Goal: Book appointment/travel/reservation

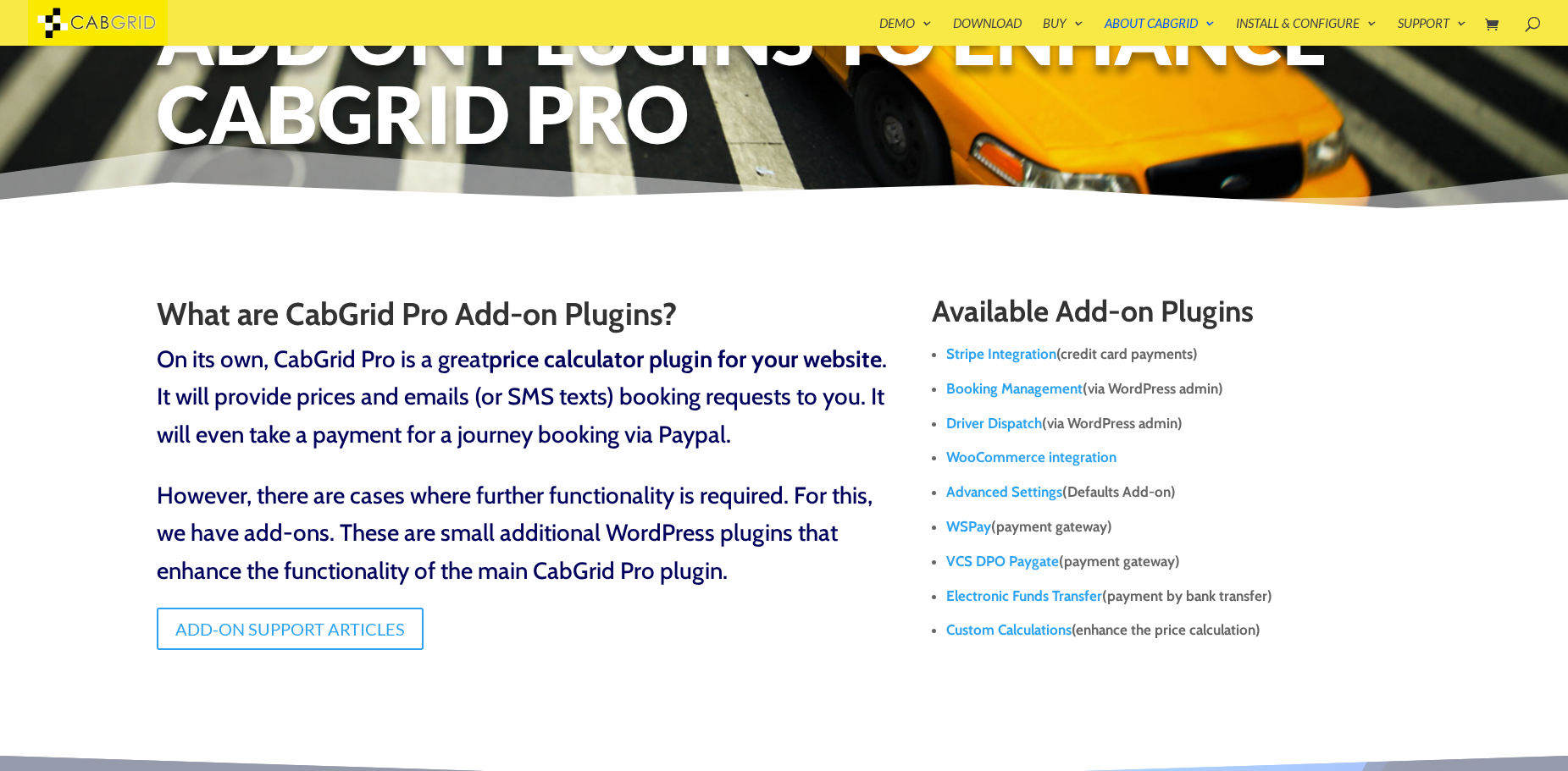
scroll to position [141, 0]
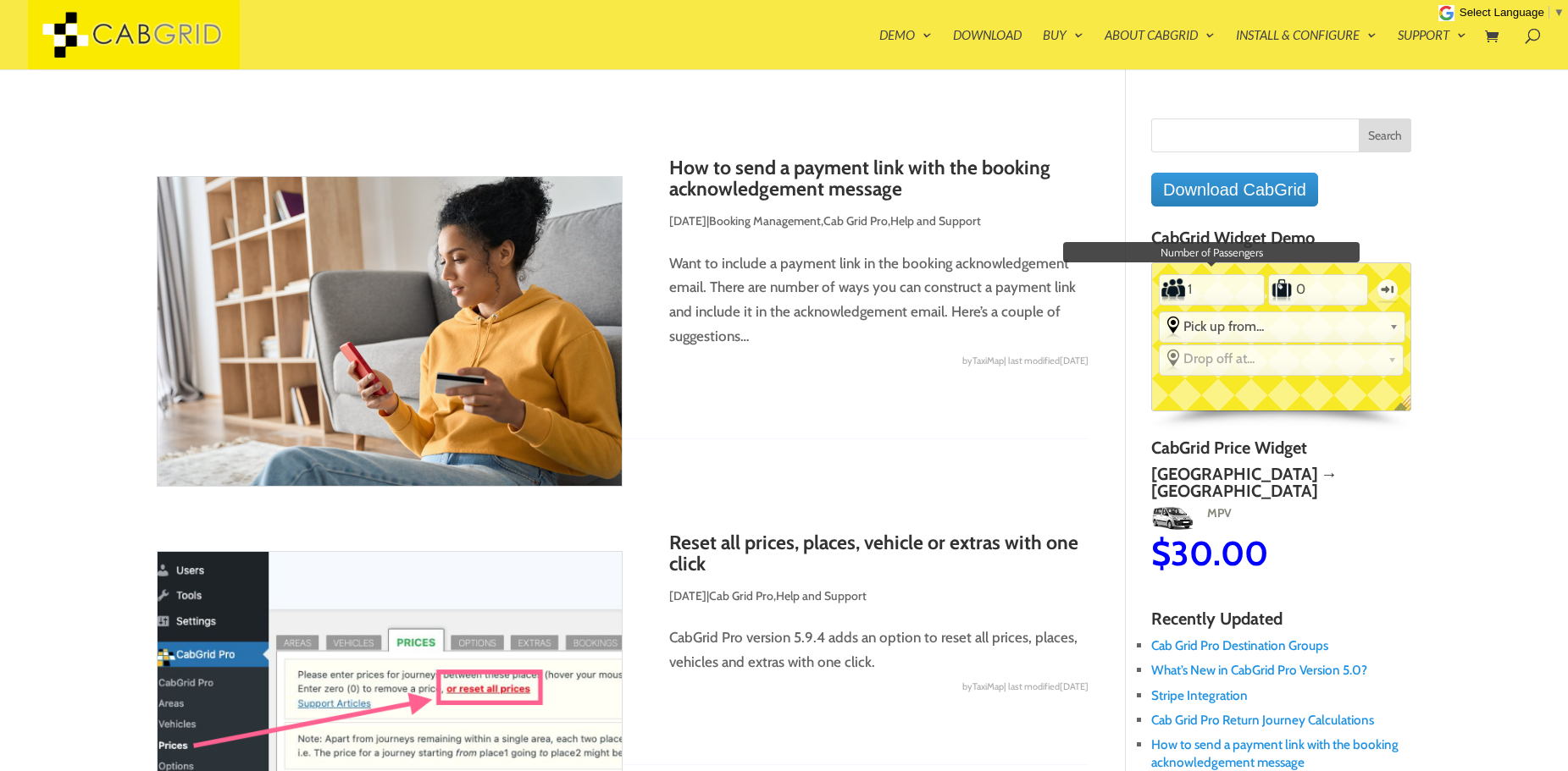
click at [1213, 284] on input "1" at bounding box center [1211, 289] width 52 height 27
click at [1316, 293] on input "0" at bounding box center [1318, 289] width 49 height 27
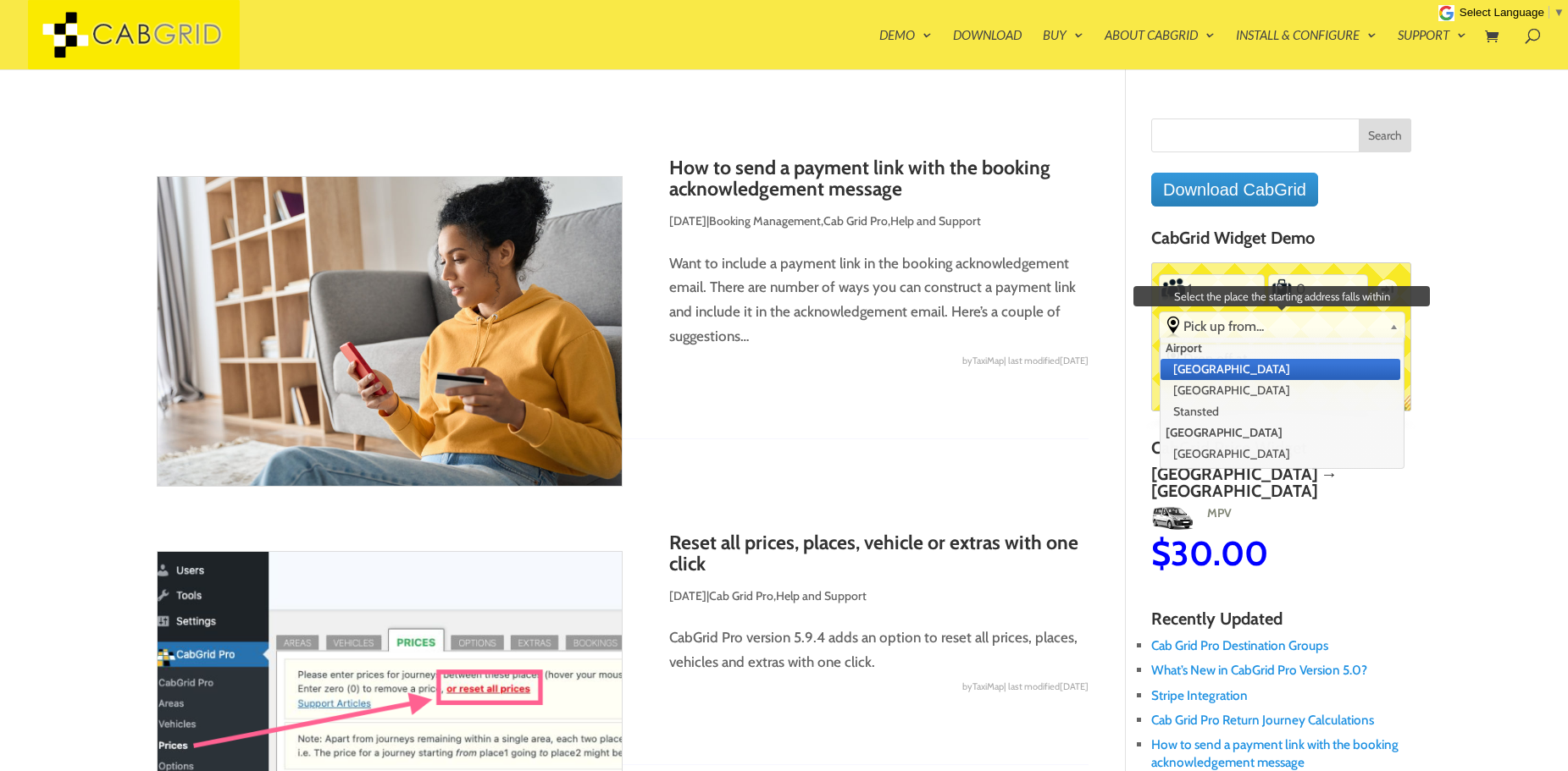
click at [1286, 333] on span "Pick up from..." at bounding box center [1282, 327] width 199 height 17
click at [1285, 392] on li "[GEOGRAPHIC_DATA]" at bounding box center [1280, 391] width 240 height 21
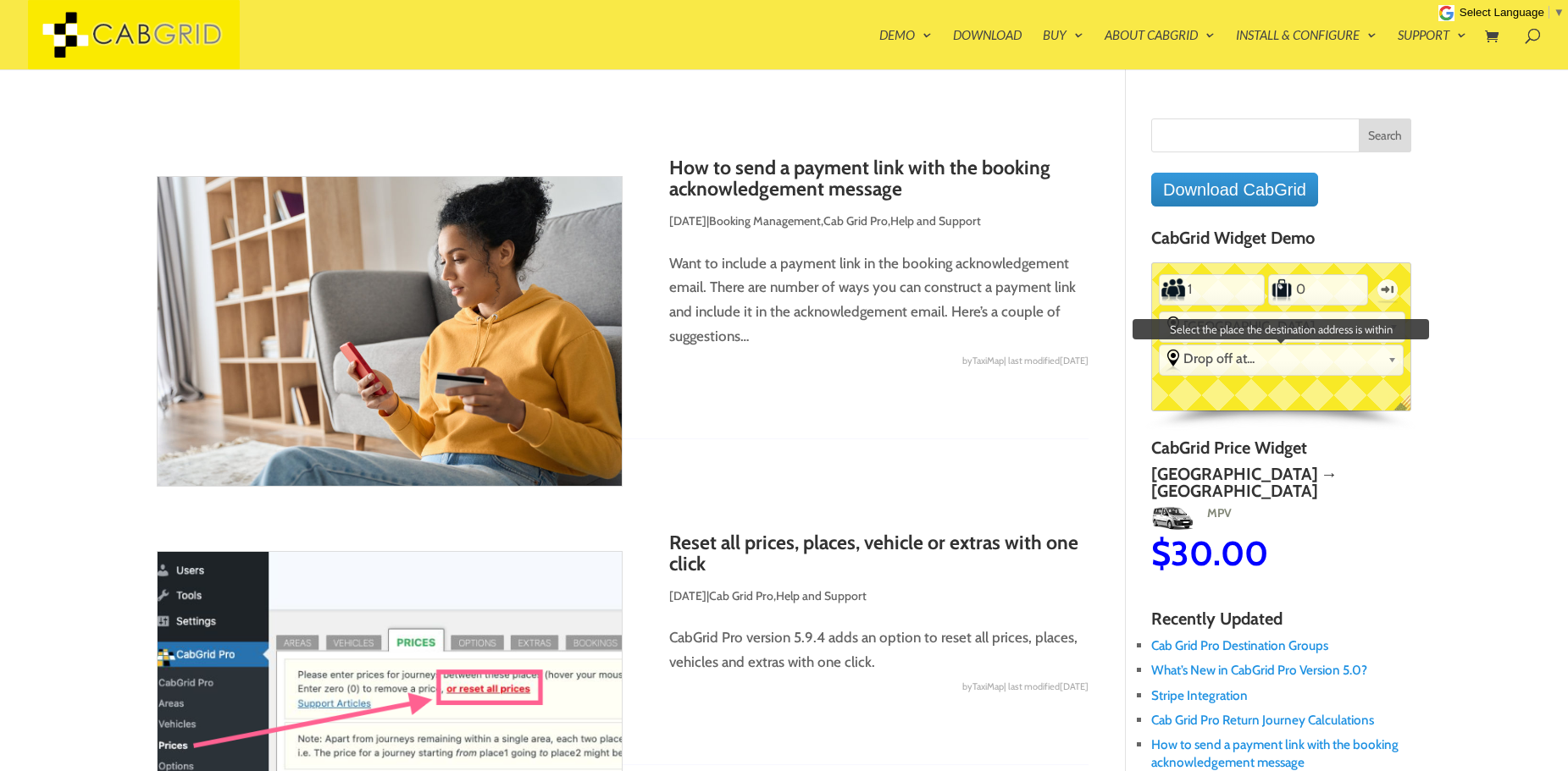
click at [1316, 354] on span "Drop off at..." at bounding box center [1281, 359] width 197 height 17
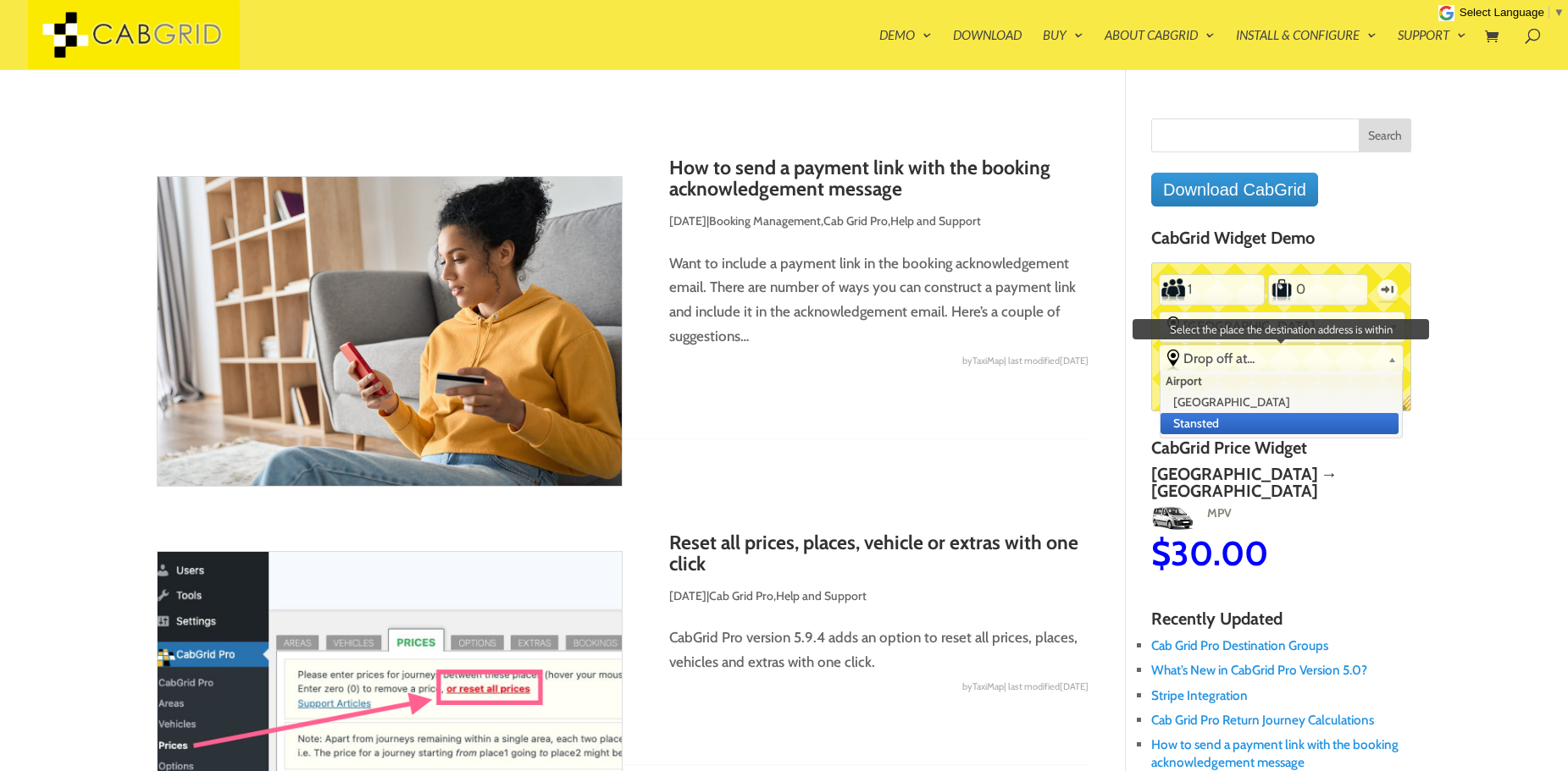
click at [1291, 434] on li "Stansted" at bounding box center [1279, 424] width 238 height 21
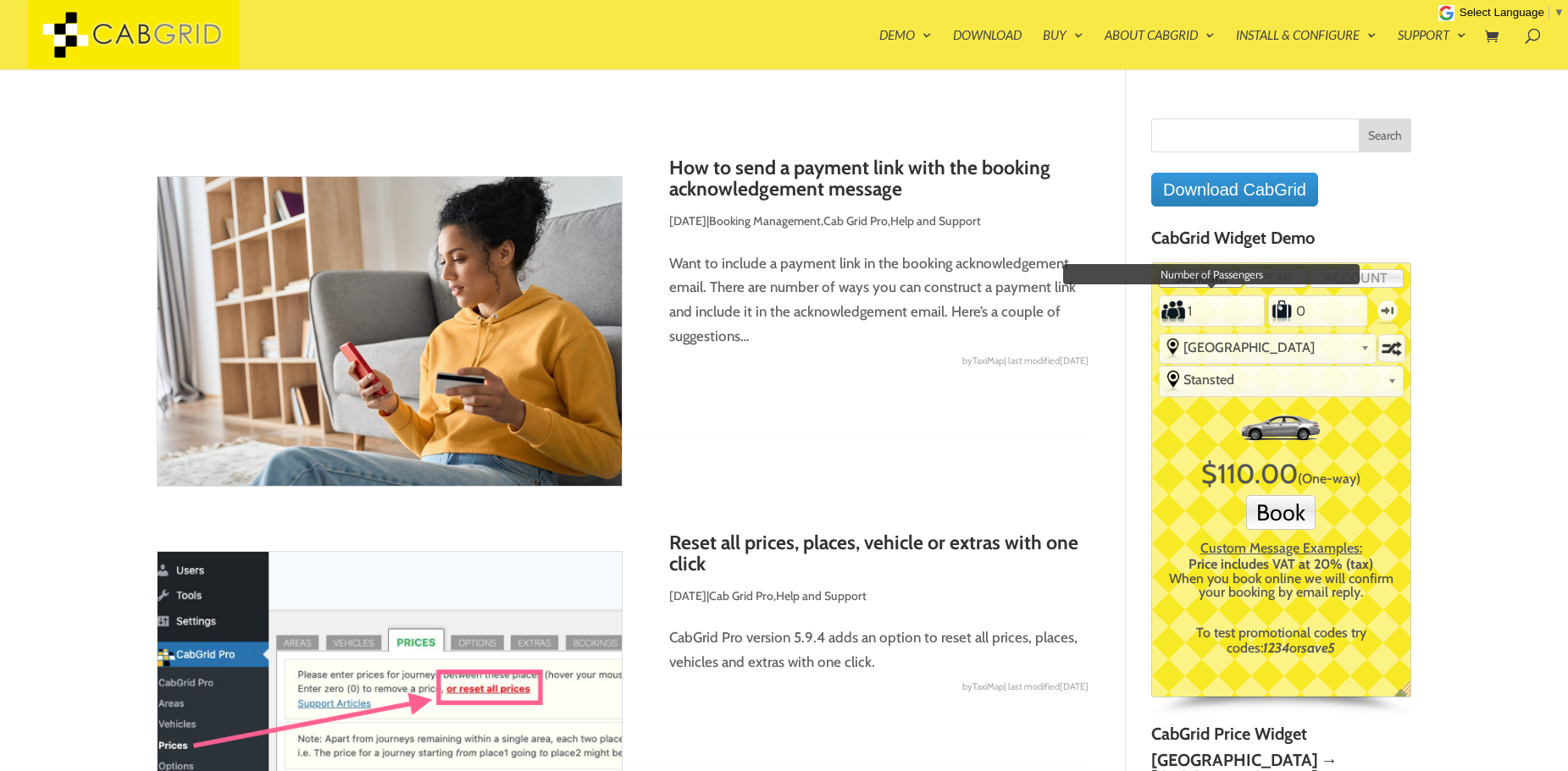
click at [1207, 300] on input "1" at bounding box center [1211, 311] width 52 height 27
type input "2"
click at [1232, 307] on input "2" at bounding box center [1211, 311] width 52 height 27
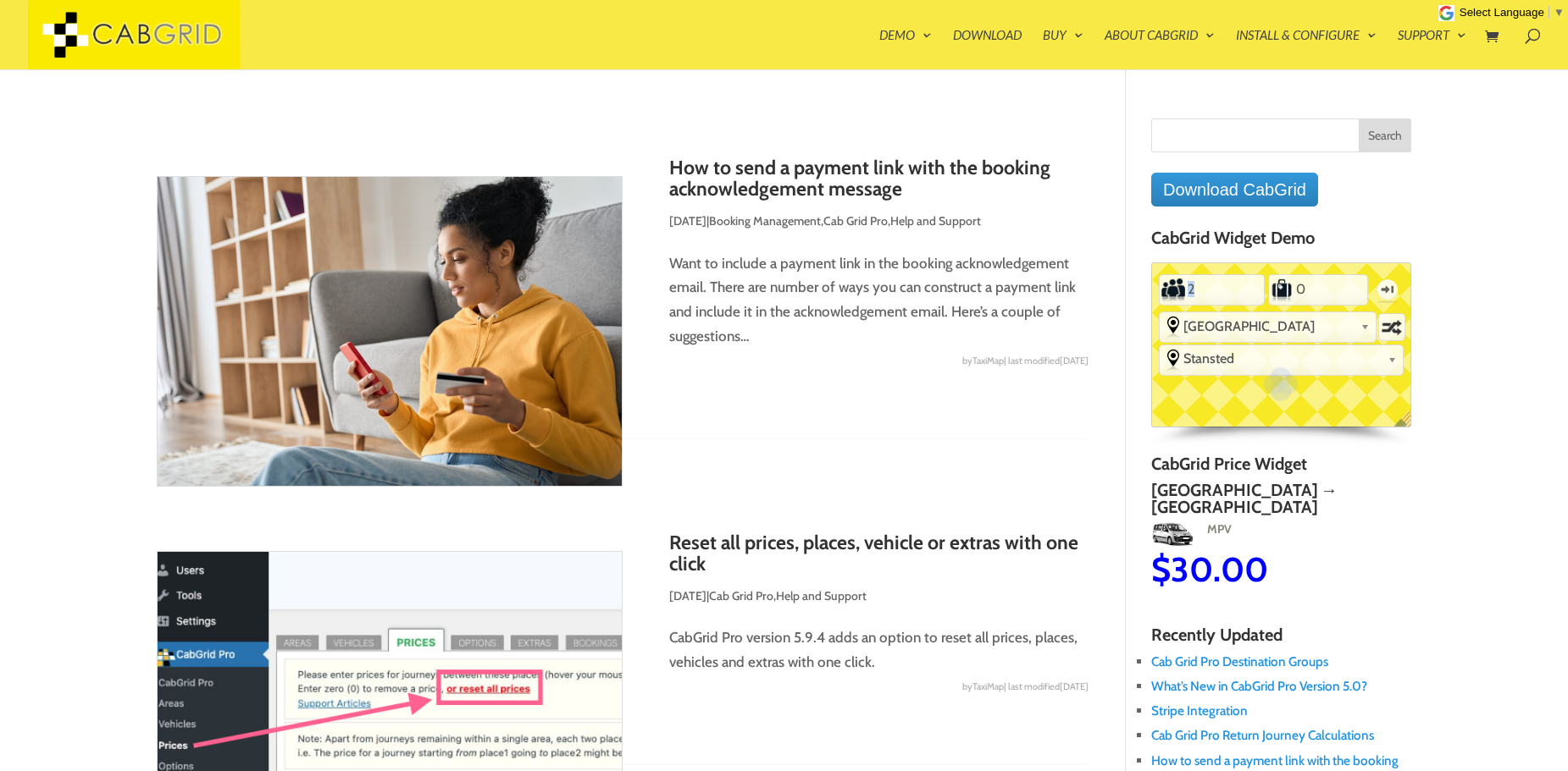
click at [1232, 307] on ul "Passengers 2 Luggage 0 One-way From Pick up from... [GEOGRAPHIC_DATA] [GEOGRAPH…" at bounding box center [1280, 322] width 248 height 107
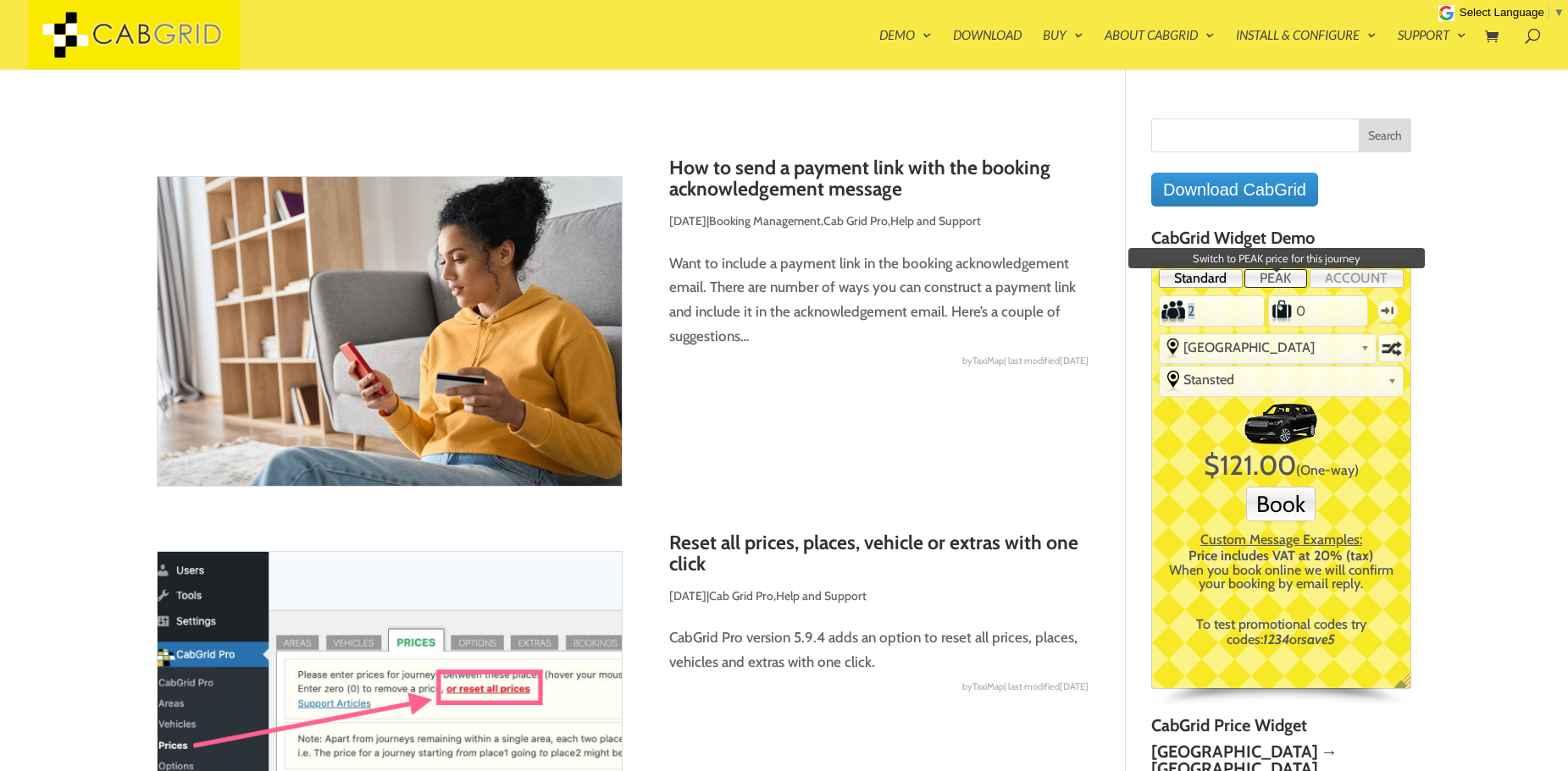
click at [1263, 274] on link "PEAK" at bounding box center [1275, 278] width 62 height 19
click at [1343, 277] on link "ACCOUNT" at bounding box center [1356, 278] width 94 height 19
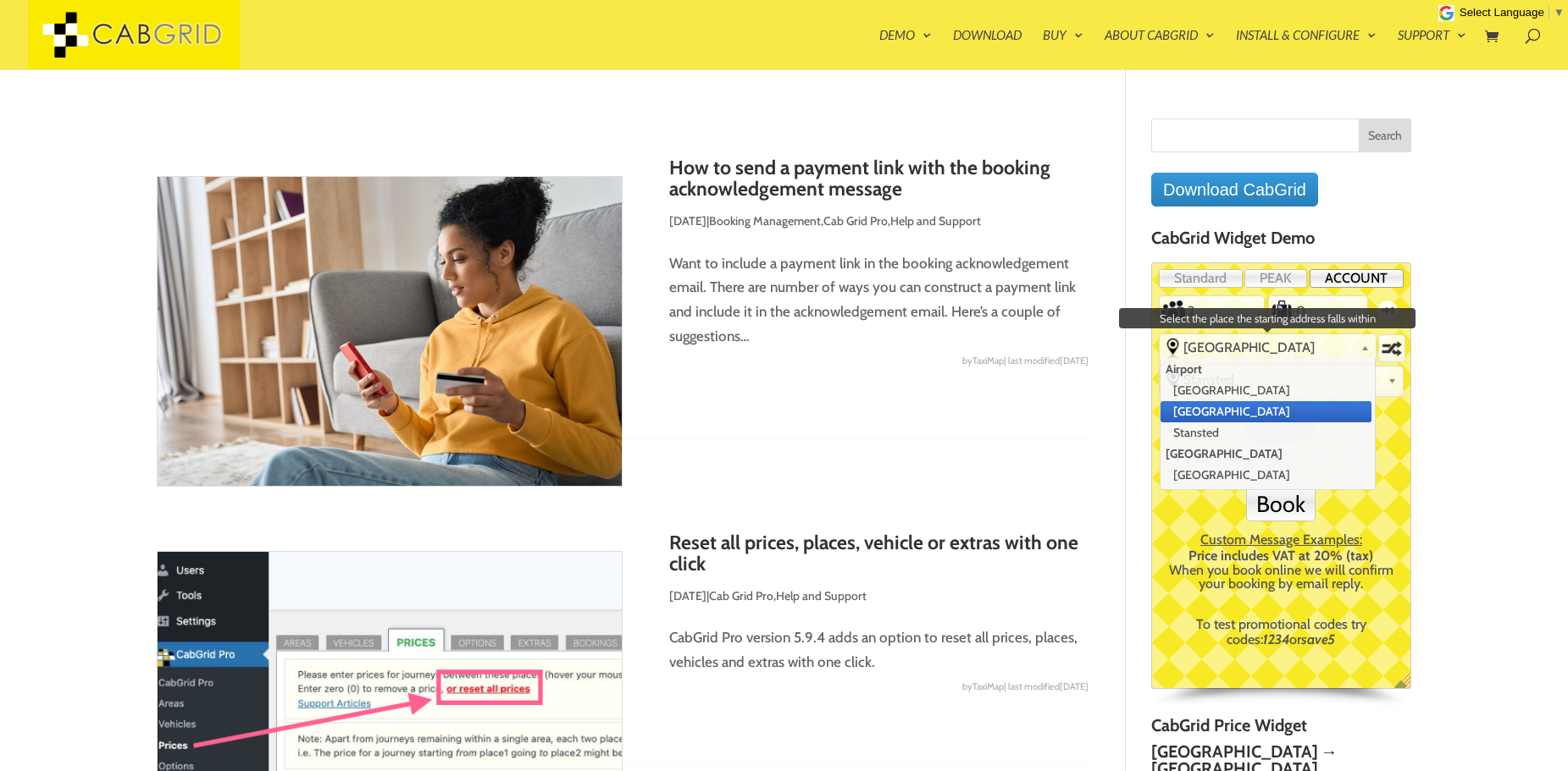
click at [1241, 344] on span "[GEOGRAPHIC_DATA]" at bounding box center [1268, 347] width 171 height 17
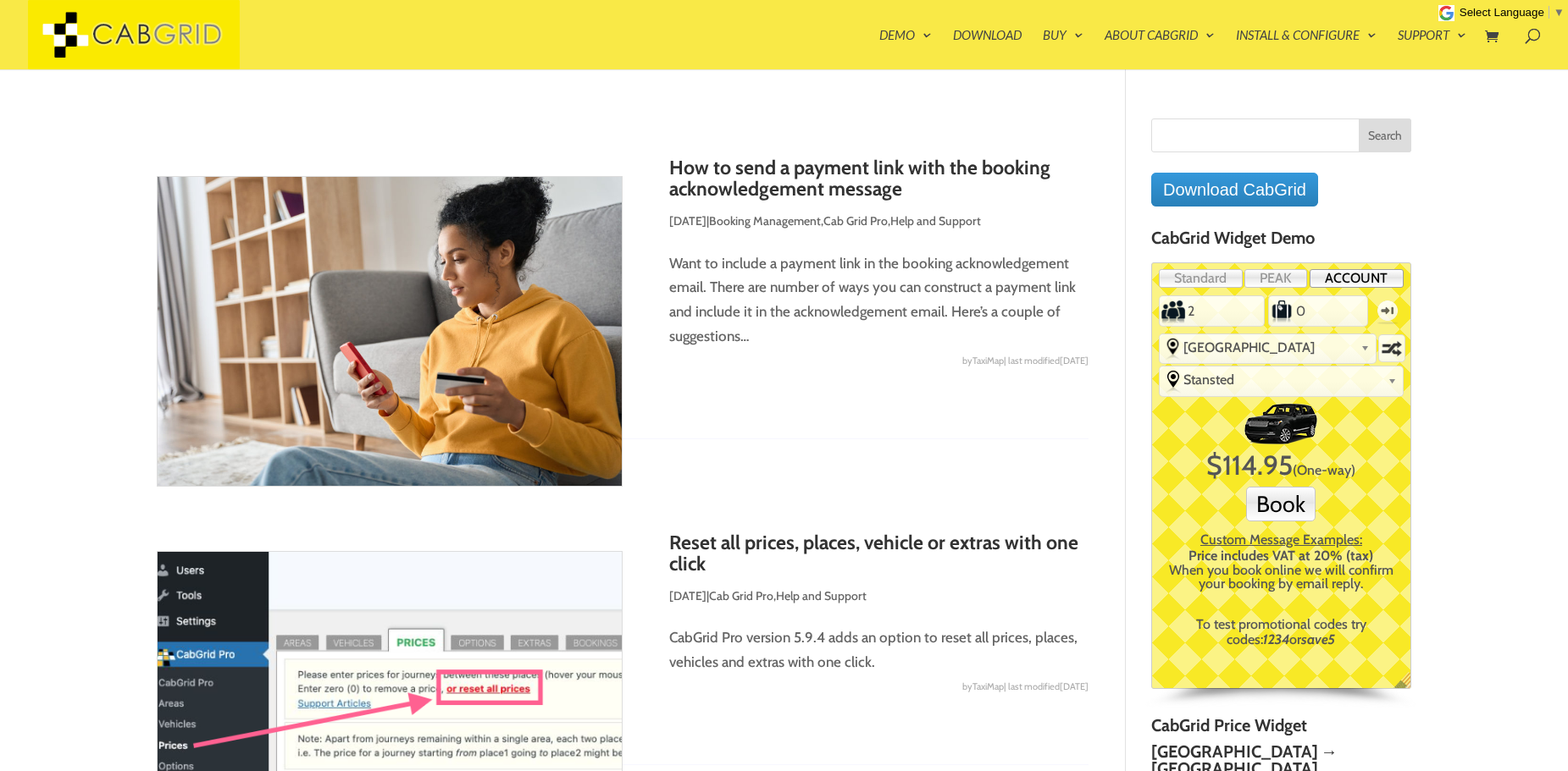
click at [1384, 441] on div "X $ 114.95 (One-way) Book Custom Message Examples: Price includes VAT at 20% (t…" at bounding box center [1281, 527] width 238 height 249
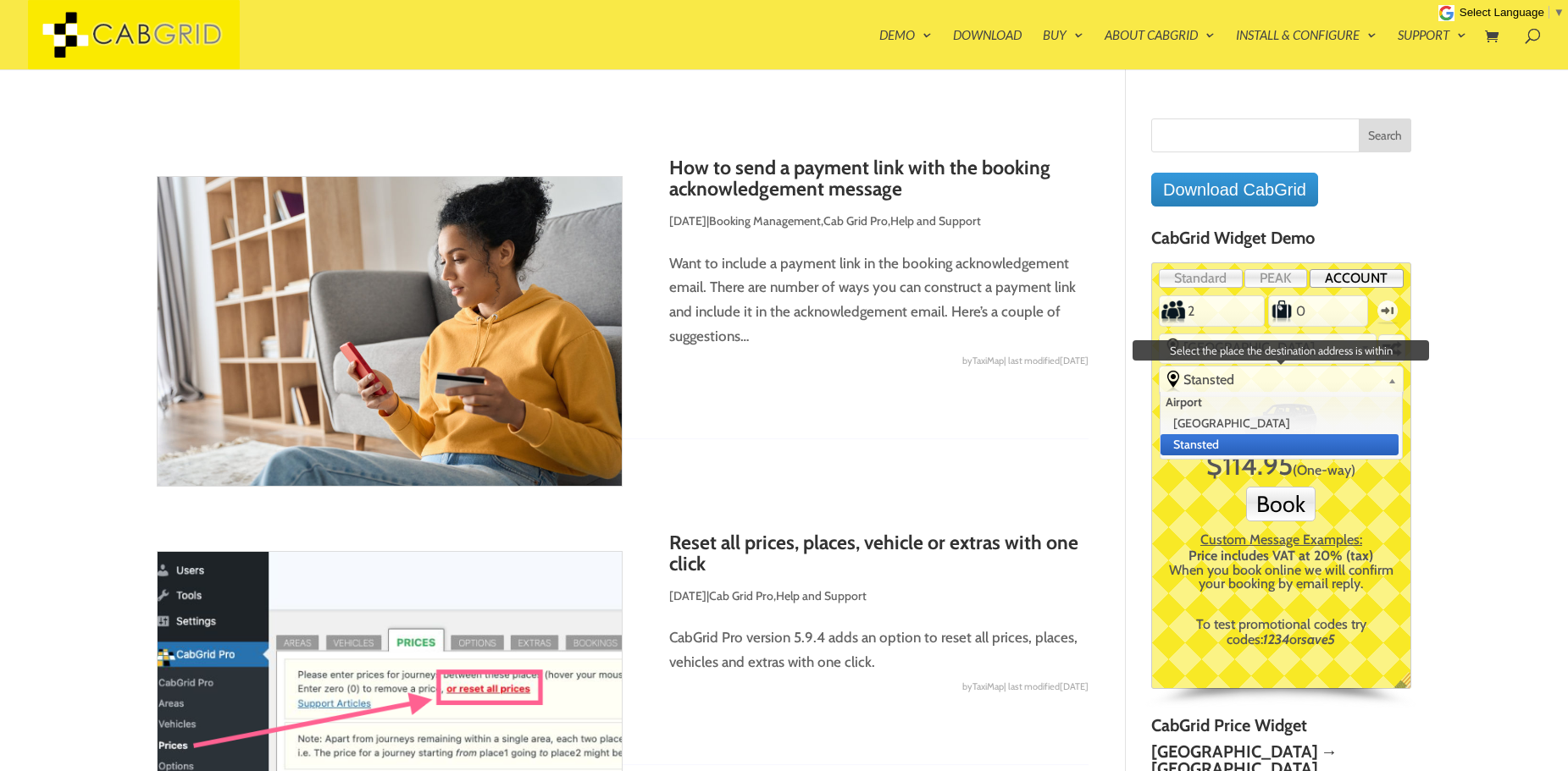
click at [1199, 386] on span "Stansted" at bounding box center [1281, 379] width 197 height 17
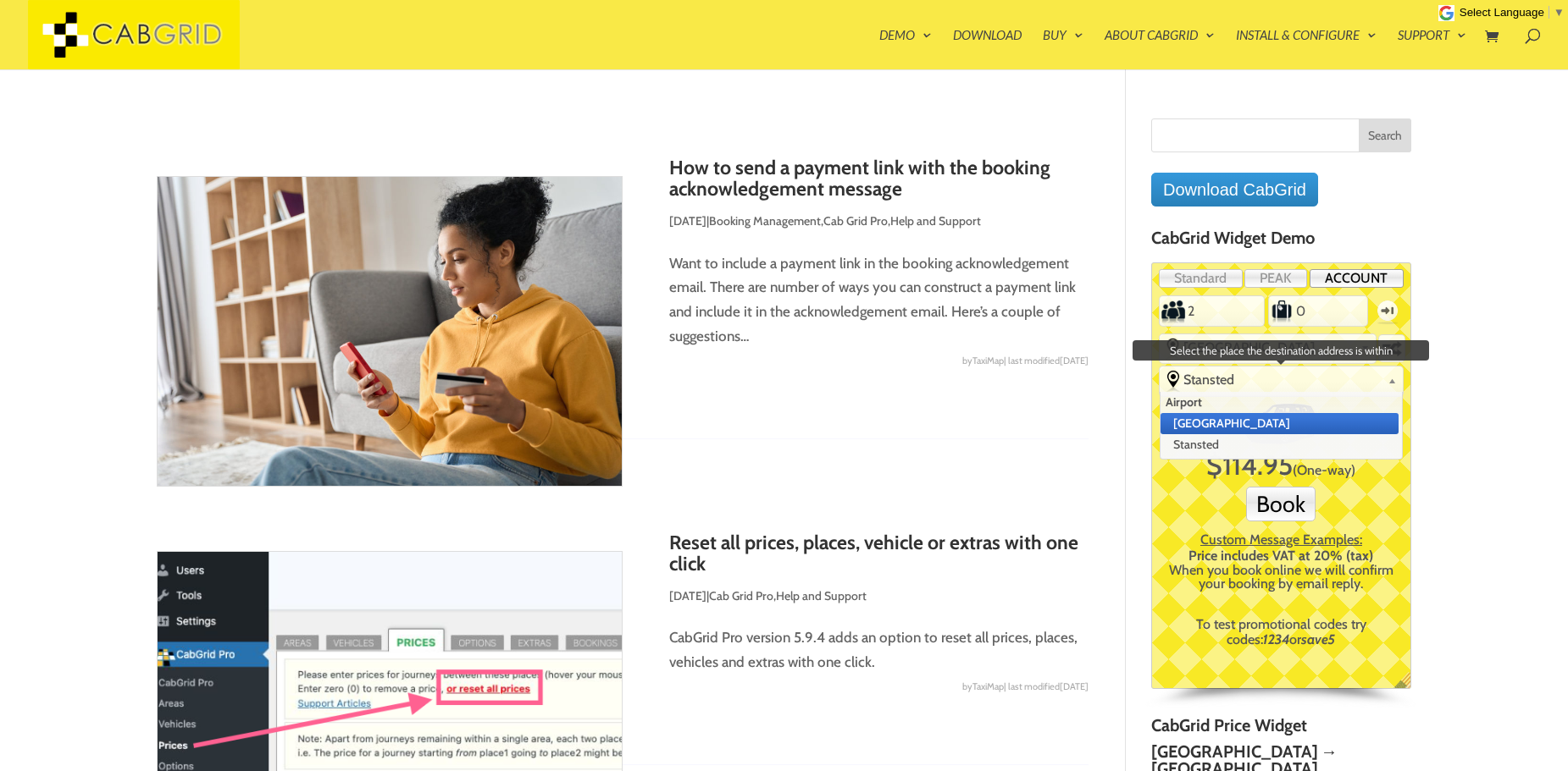
click at [1210, 420] on li "[GEOGRAPHIC_DATA]" at bounding box center [1279, 424] width 238 height 21
